Goal: Task Accomplishment & Management: Manage account settings

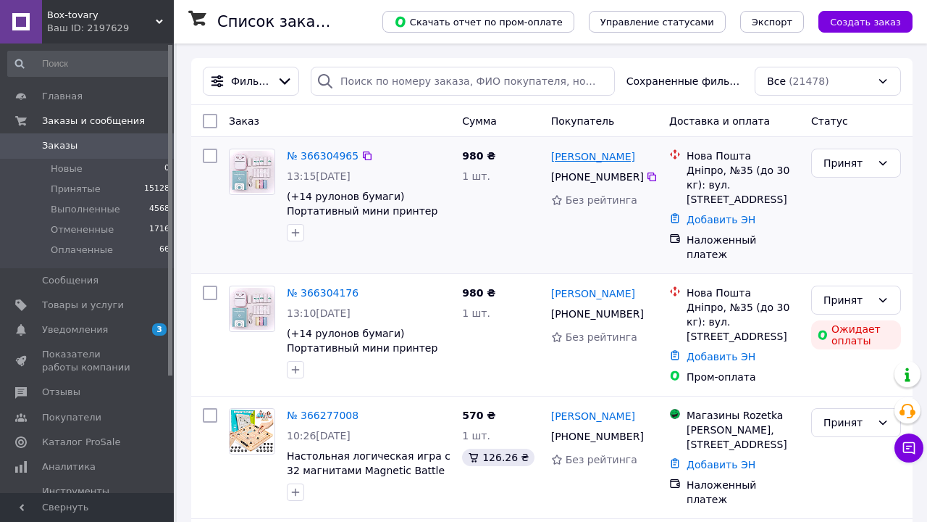
click at [619, 154] on link "[PERSON_NAME]" at bounding box center [593, 156] width 84 height 14
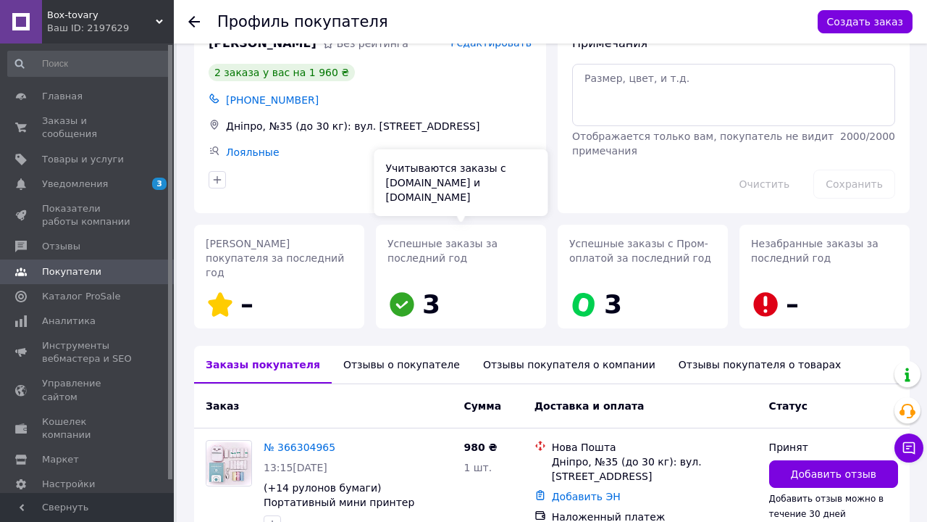
scroll to position [88, 0]
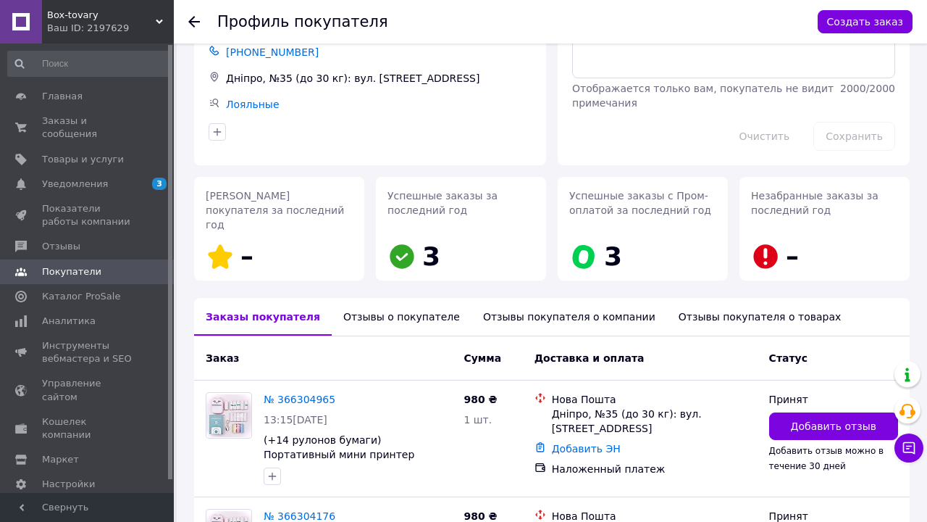
click at [380, 304] on div "Отзывы о покупателе" at bounding box center [402, 317] width 140 height 38
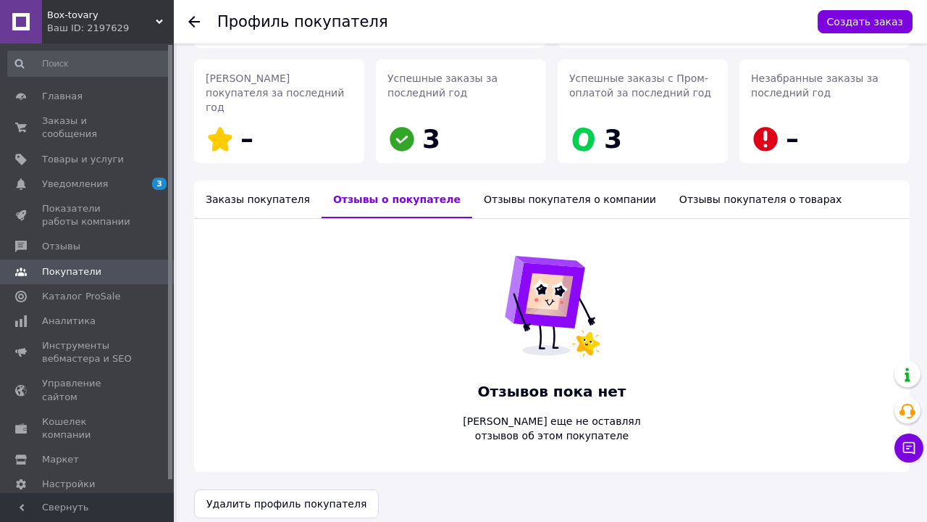
scroll to position [204, 0]
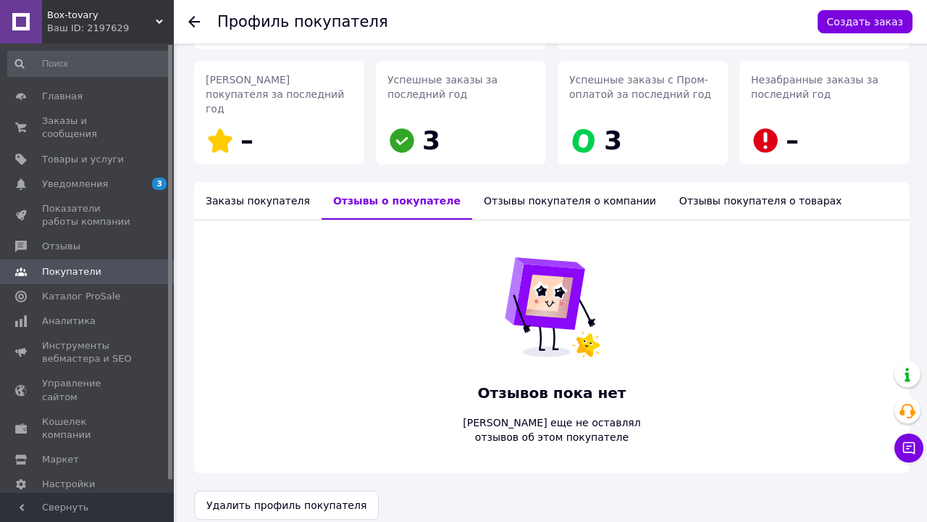
click at [252, 194] on div "Заказы покупателя" at bounding box center [258, 201] width 128 height 38
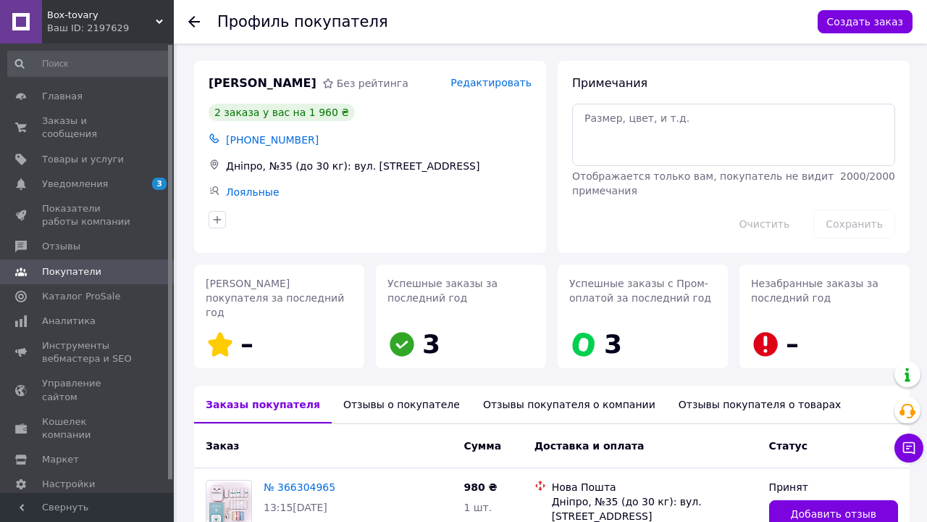
scroll to position [0, 0]
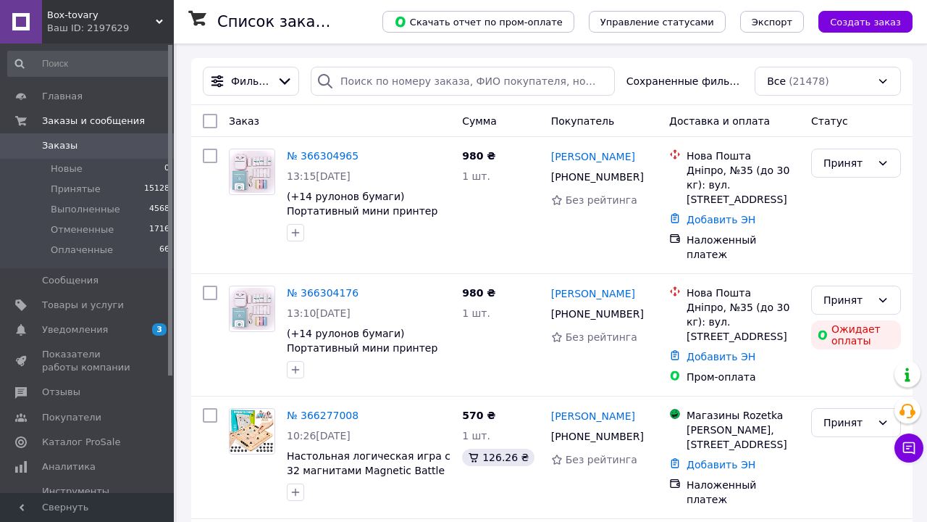
click at [747, 1] on div "Скачать отчет по пром-оплате Управление статусами Экспорт Создать заказ" at bounding box center [633, 21] width 559 height 43
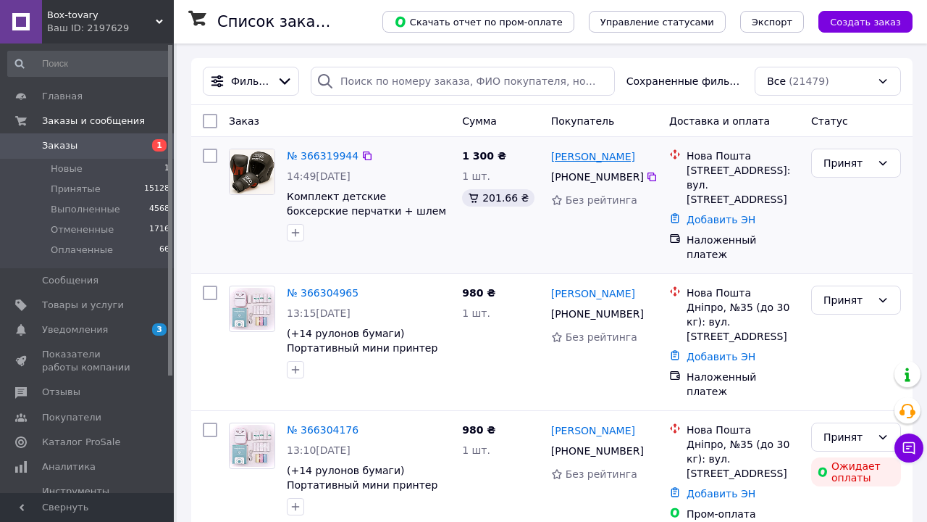
click at [630, 157] on link "Уляна Ястремська" at bounding box center [593, 156] width 84 height 14
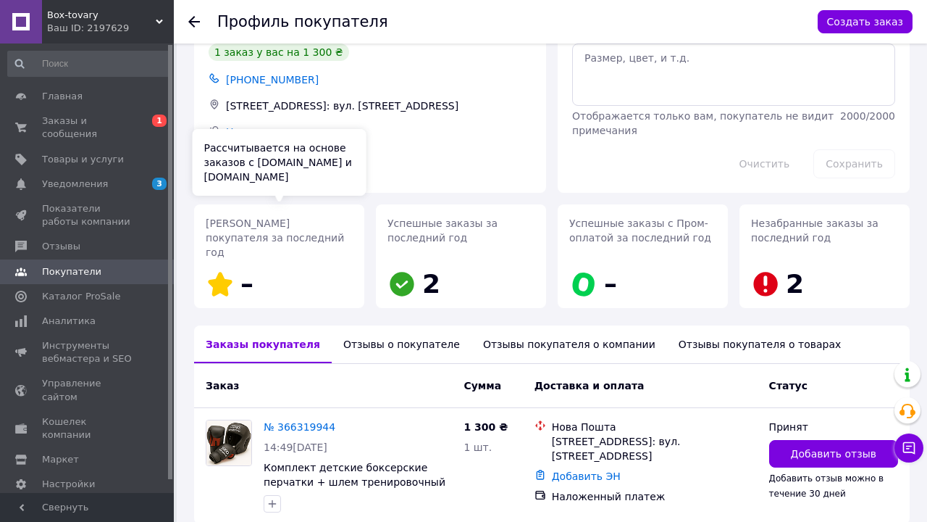
scroll to position [83, 0]
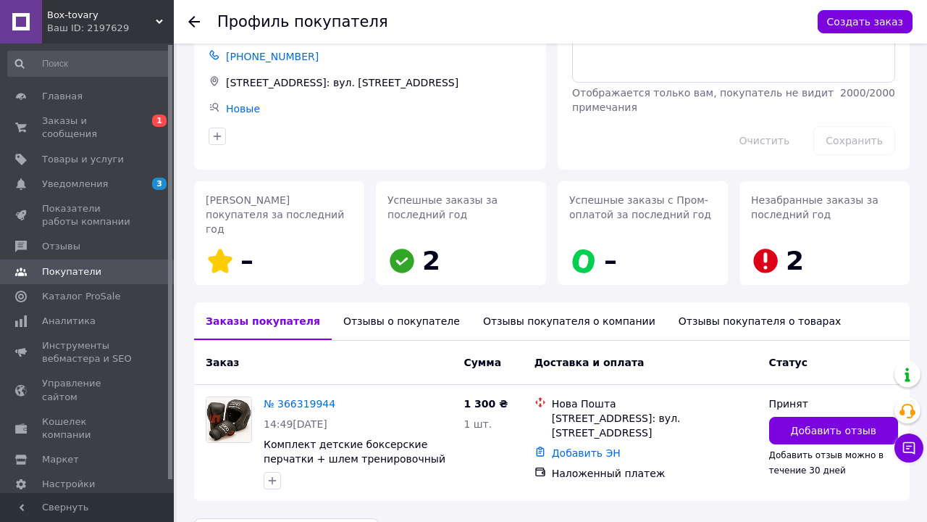
click at [378, 302] on div "Отзывы о покупателе" at bounding box center [402, 321] width 140 height 38
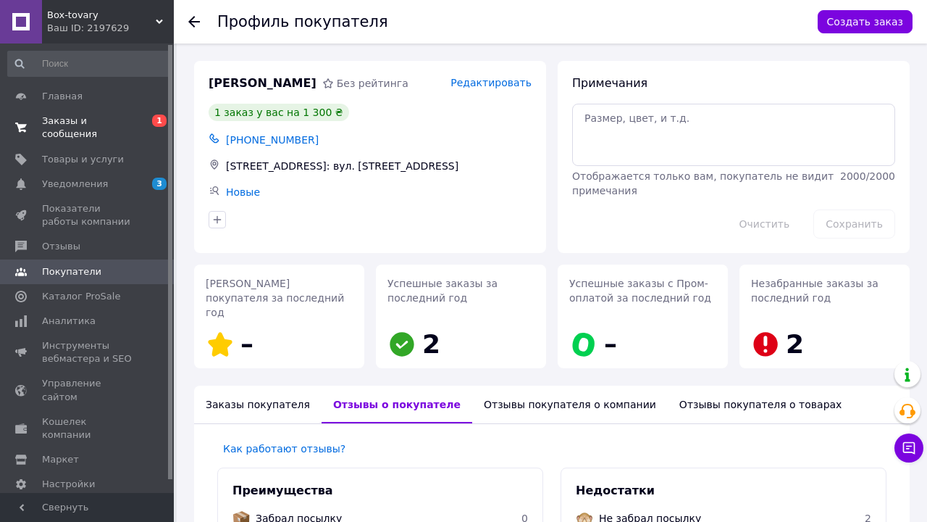
scroll to position [0, 0]
click at [107, 135] on span "Заказы и сообщения" at bounding box center [88, 127] width 92 height 26
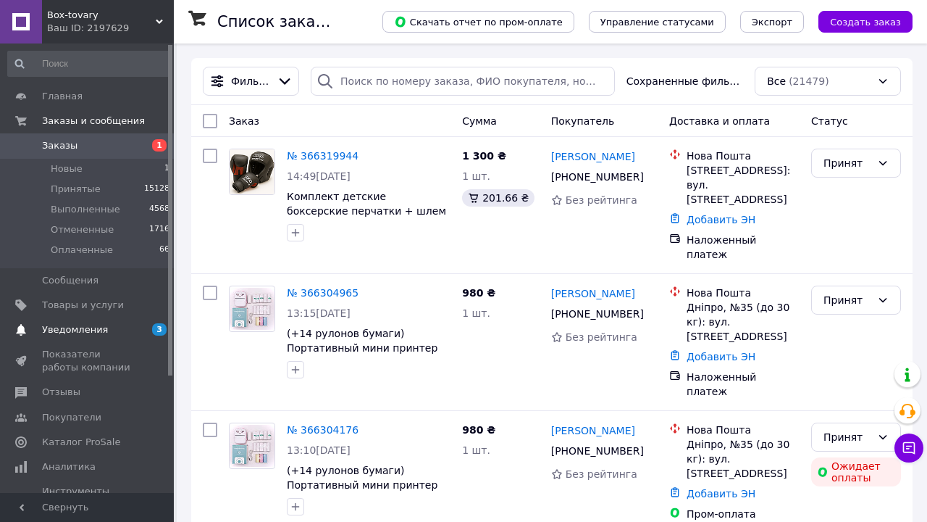
click at [100, 327] on span "Уведомления" at bounding box center [75, 329] width 66 height 13
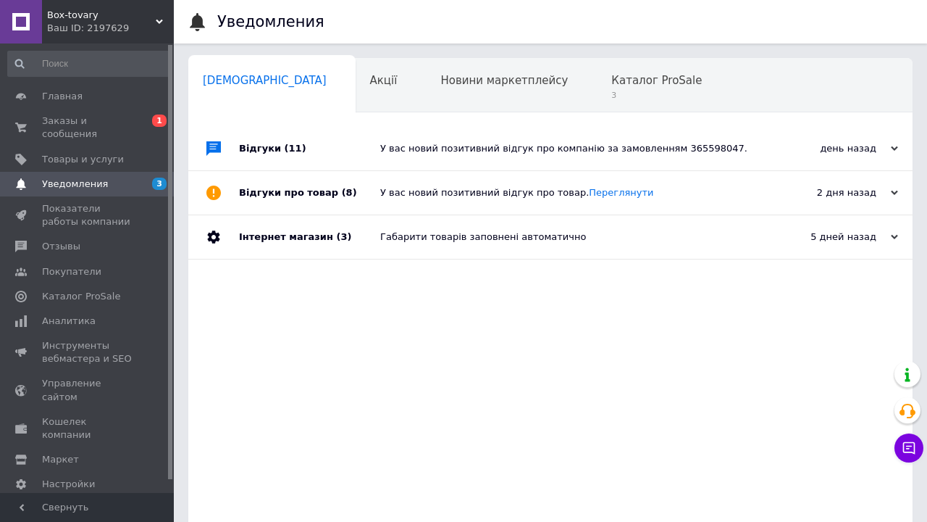
scroll to position [0, 7]
click at [100, 327] on link "Аналитика" at bounding box center [89, 321] width 178 height 25
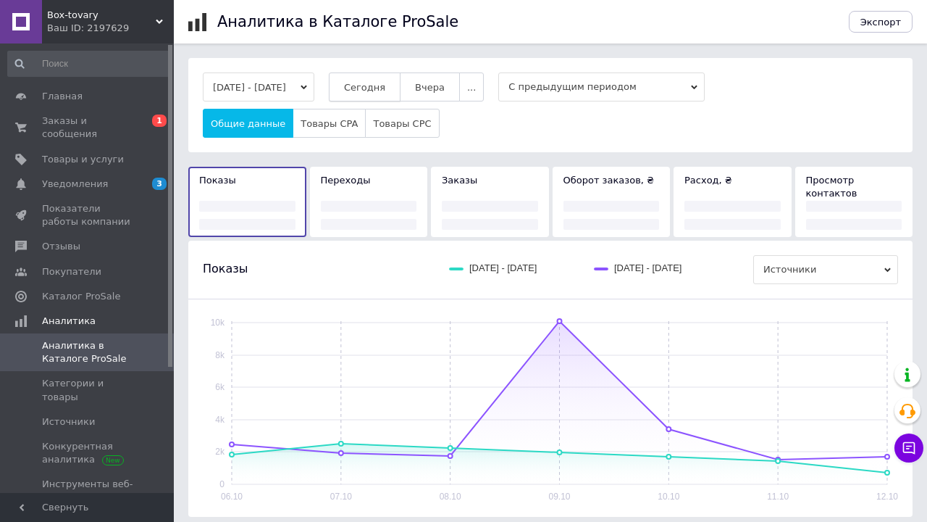
click at [385, 89] on span "Сегодня" at bounding box center [364, 87] width 41 height 11
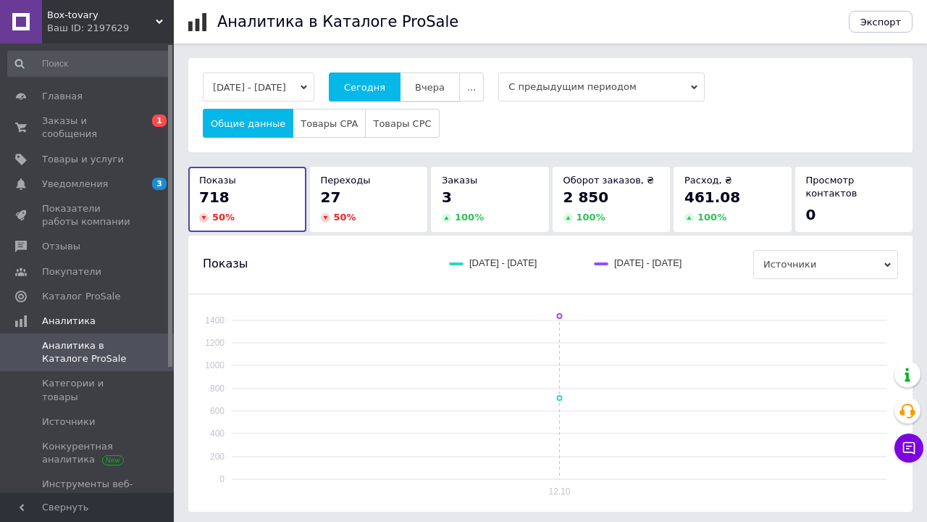
click at [445, 90] on span "Вчера" at bounding box center [430, 87] width 30 height 11
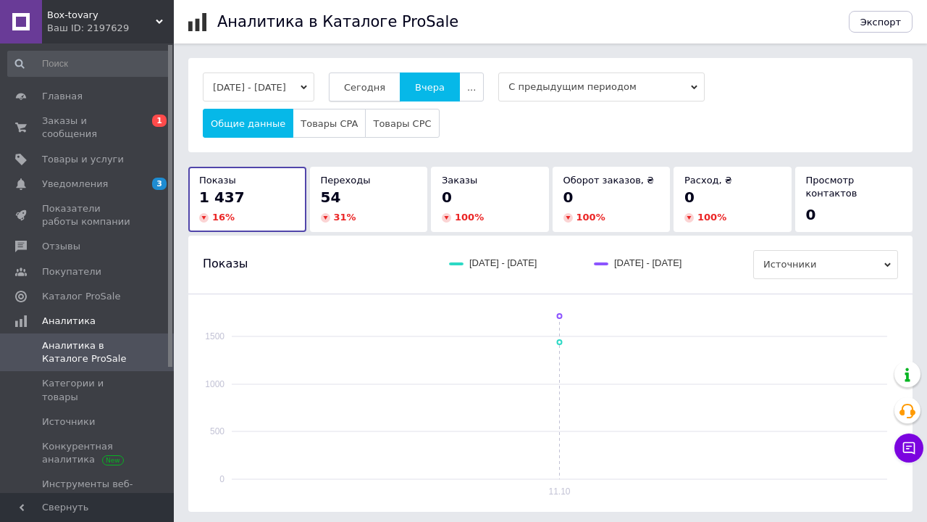
click at [401, 93] on button "Сегодня" at bounding box center [365, 86] width 72 height 29
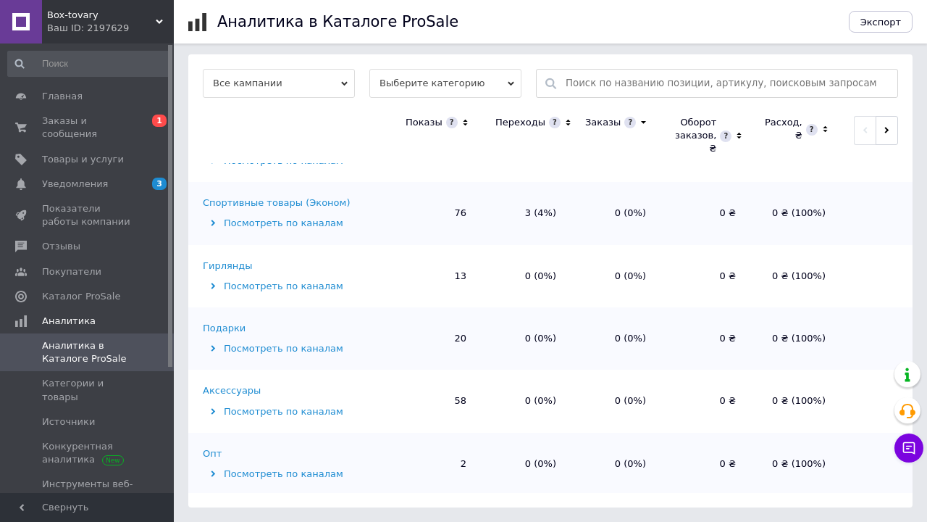
scroll to position [471, 0]
click at [112, 128] on span "Заказы и сообщения" at bounding box center [88, 127] width 92 height 26
